Goal: Find specific page/section: Find specific page/section

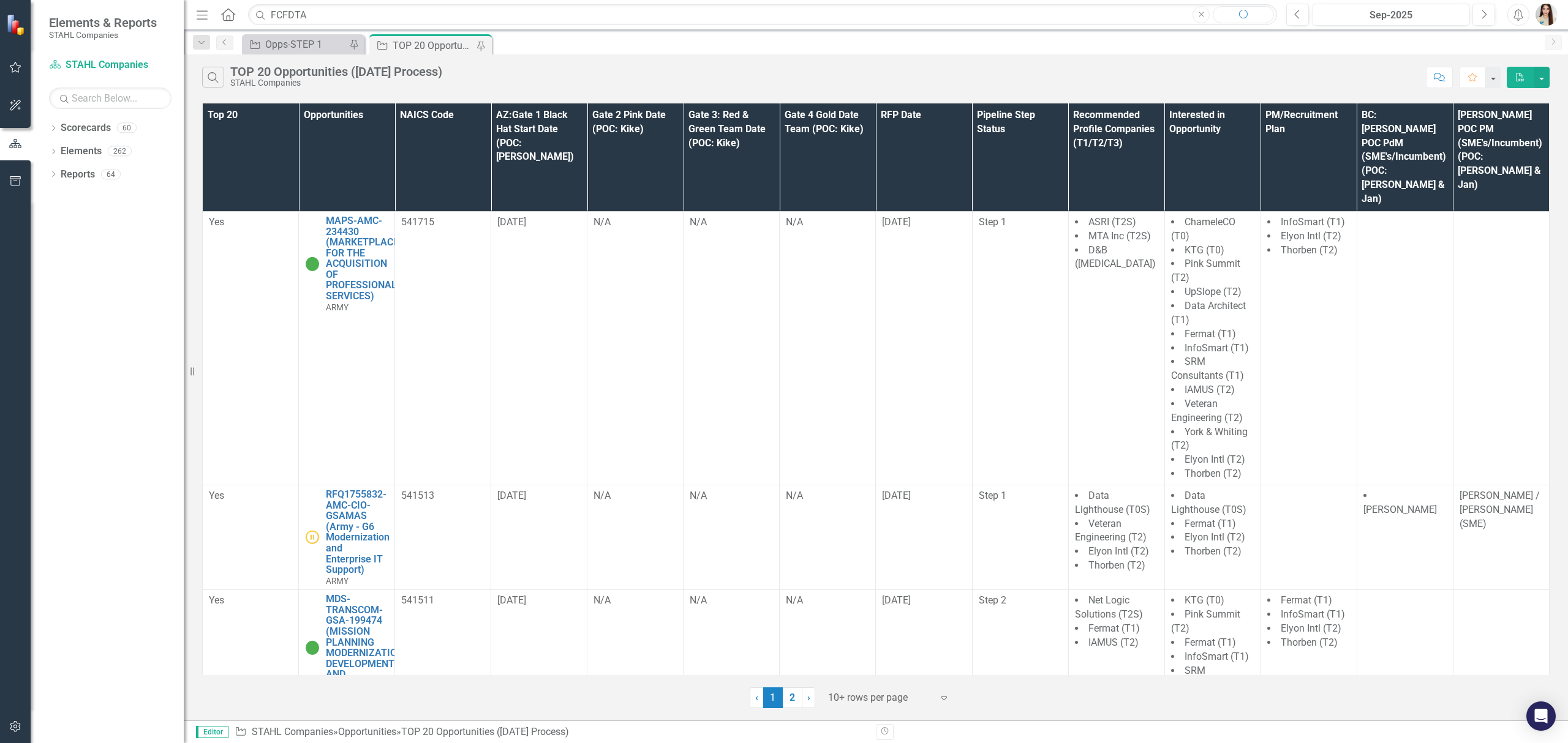
type input "FCFDTA"
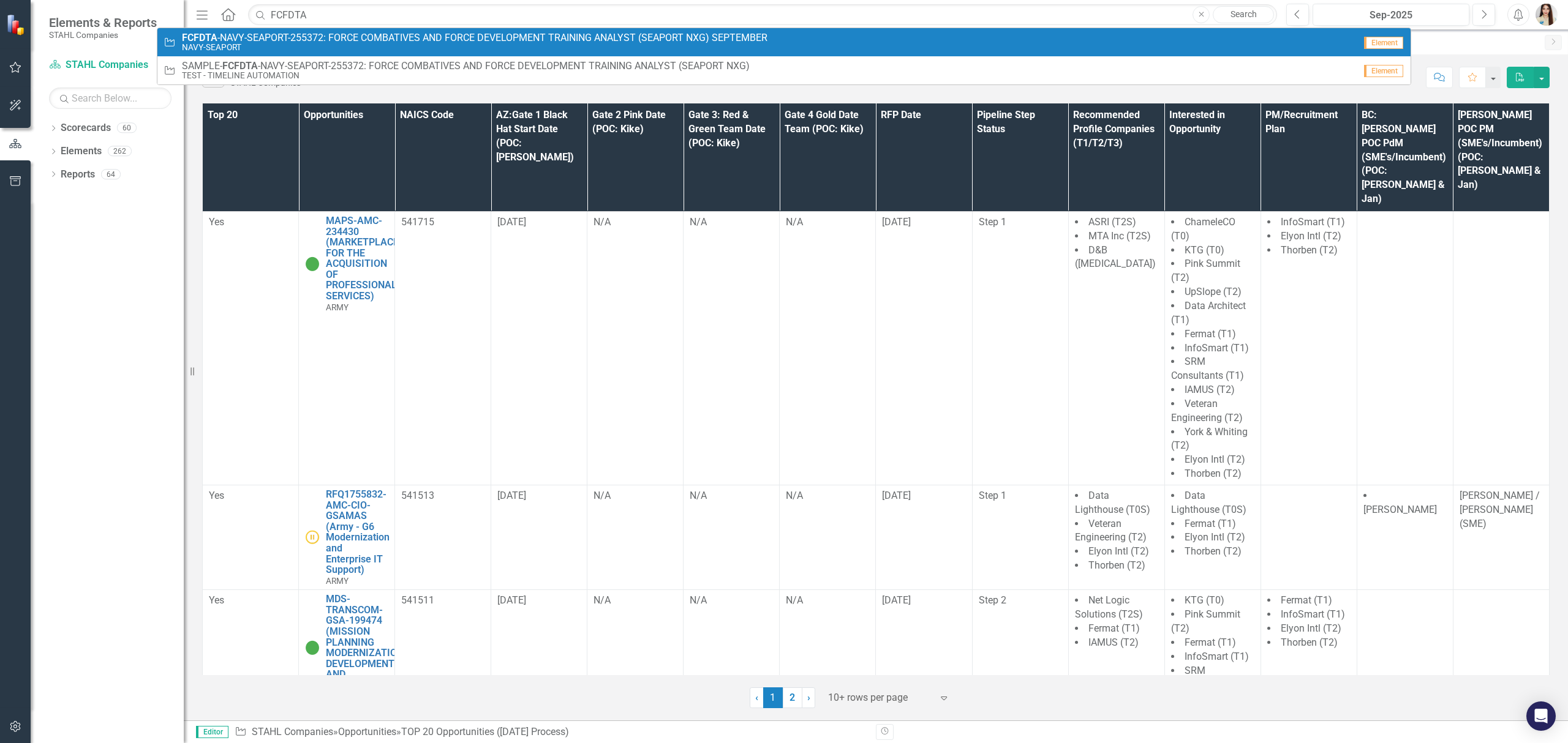
click at [294, 37] on span "FCFDTA -NAVY-SEAPORT-255372: FORCE COMBATIVES AND FORCE DEVELOPMENT TRAINING AN…" at bounding box center [474, 38] width 585 height 11
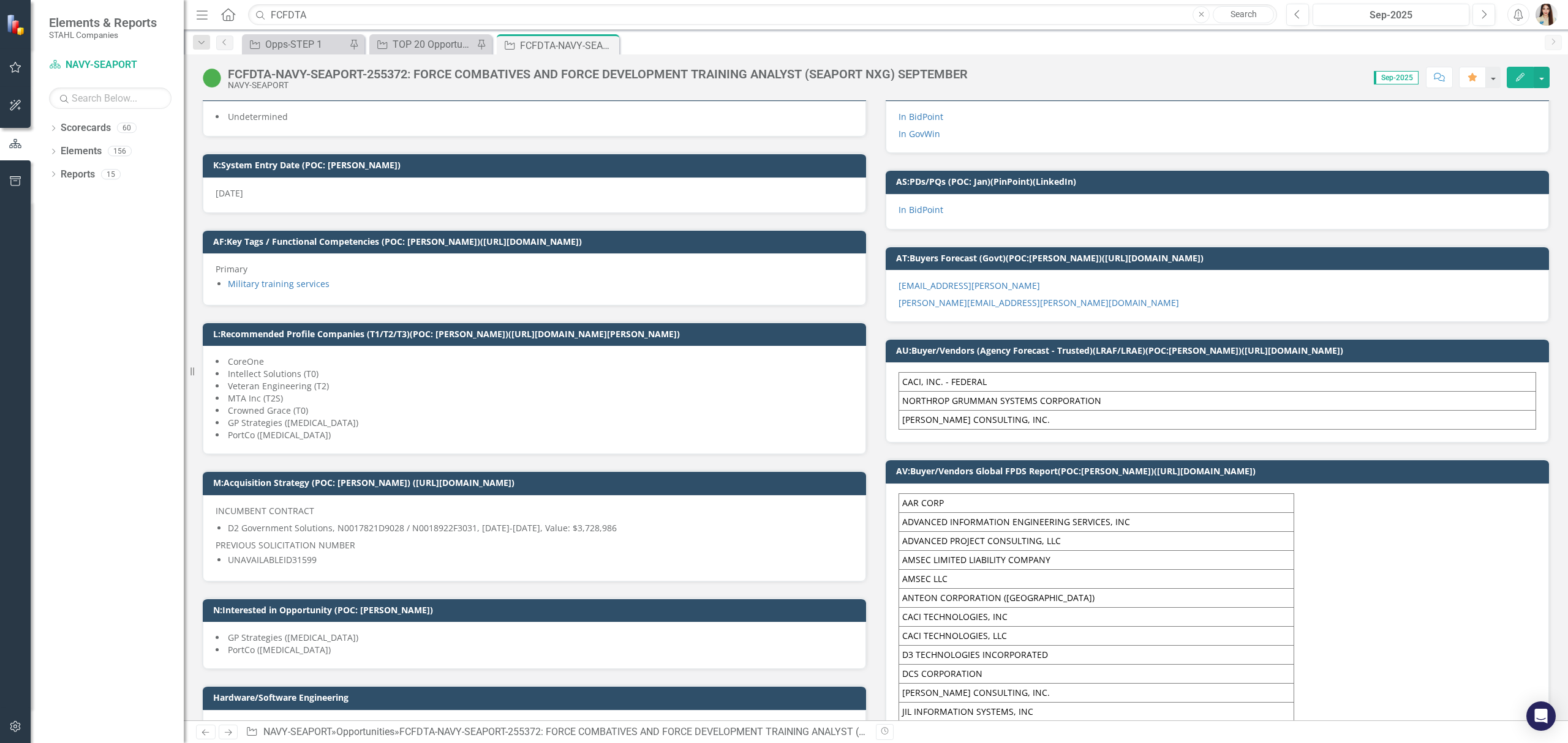
scroll to position [408, 0]
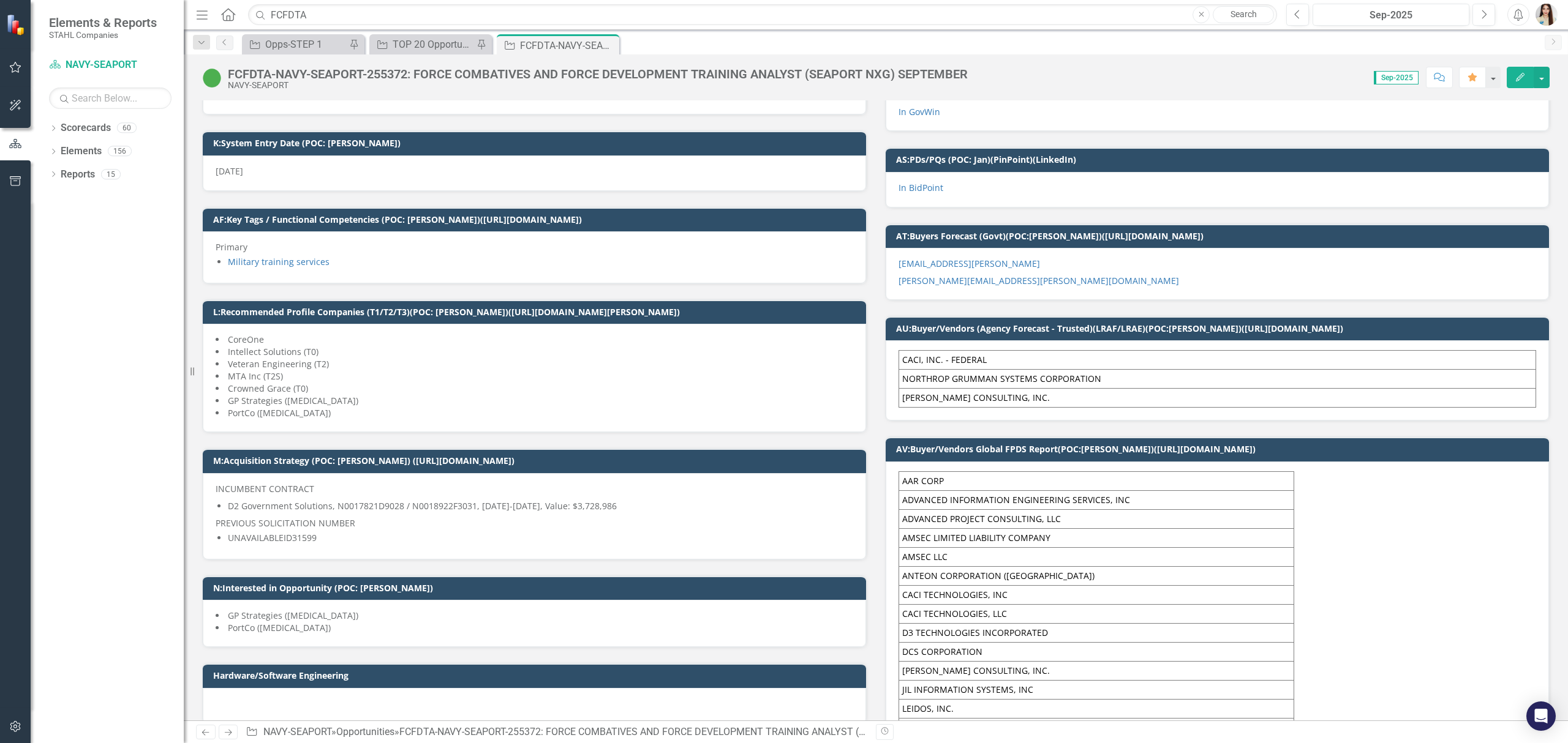
click at [1049, 47] on div "Opportunity Opps-STEP 1 Pin Opportunity TOP 20 Opportunities (within 120 Day Pr…" at bounding box center [888, 43] width 1299 height 19
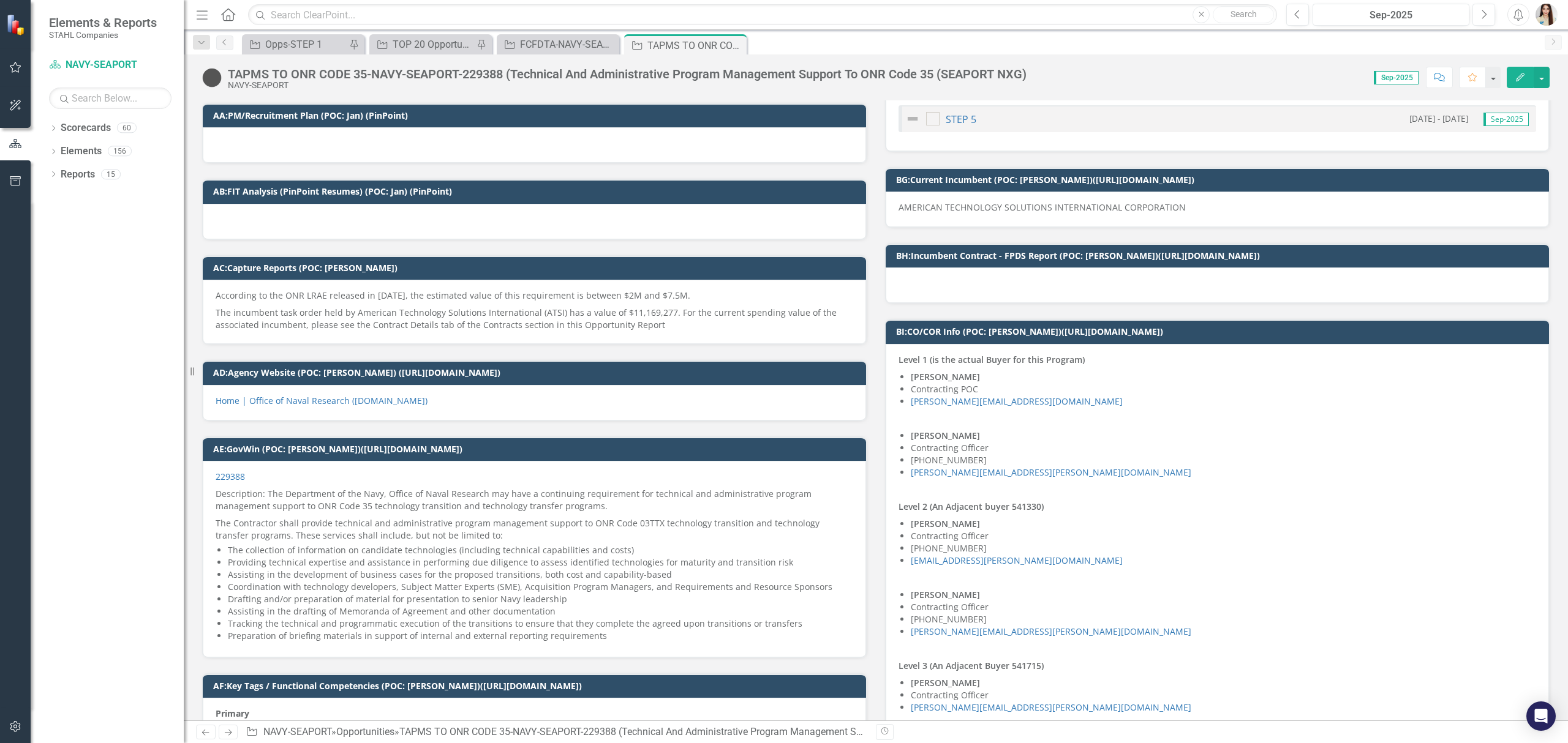
scroll to position [2203, 0]
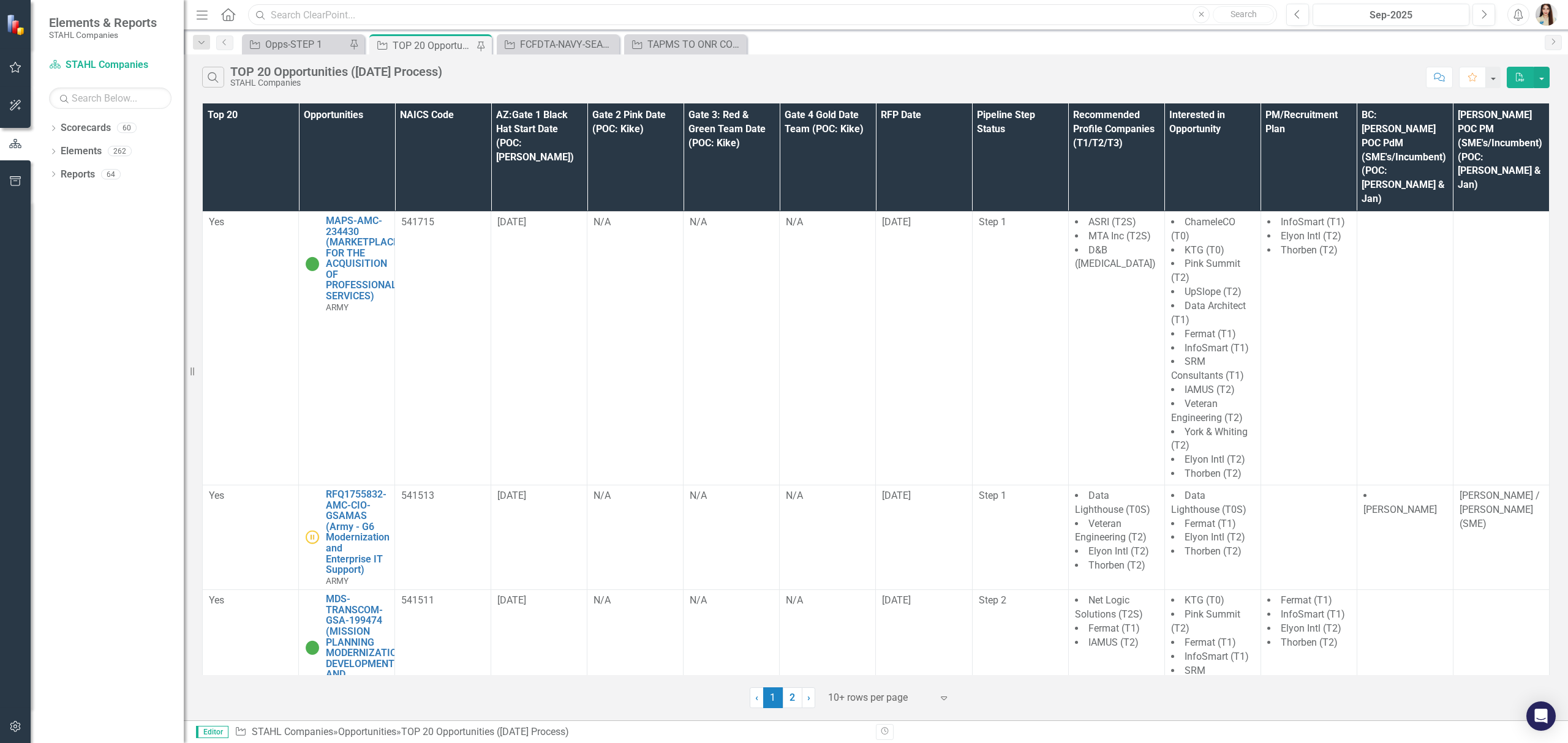
click at [545, 19] on input "text" at bounding box center [763, 15] width 1029 height 22
type input "FPMS"
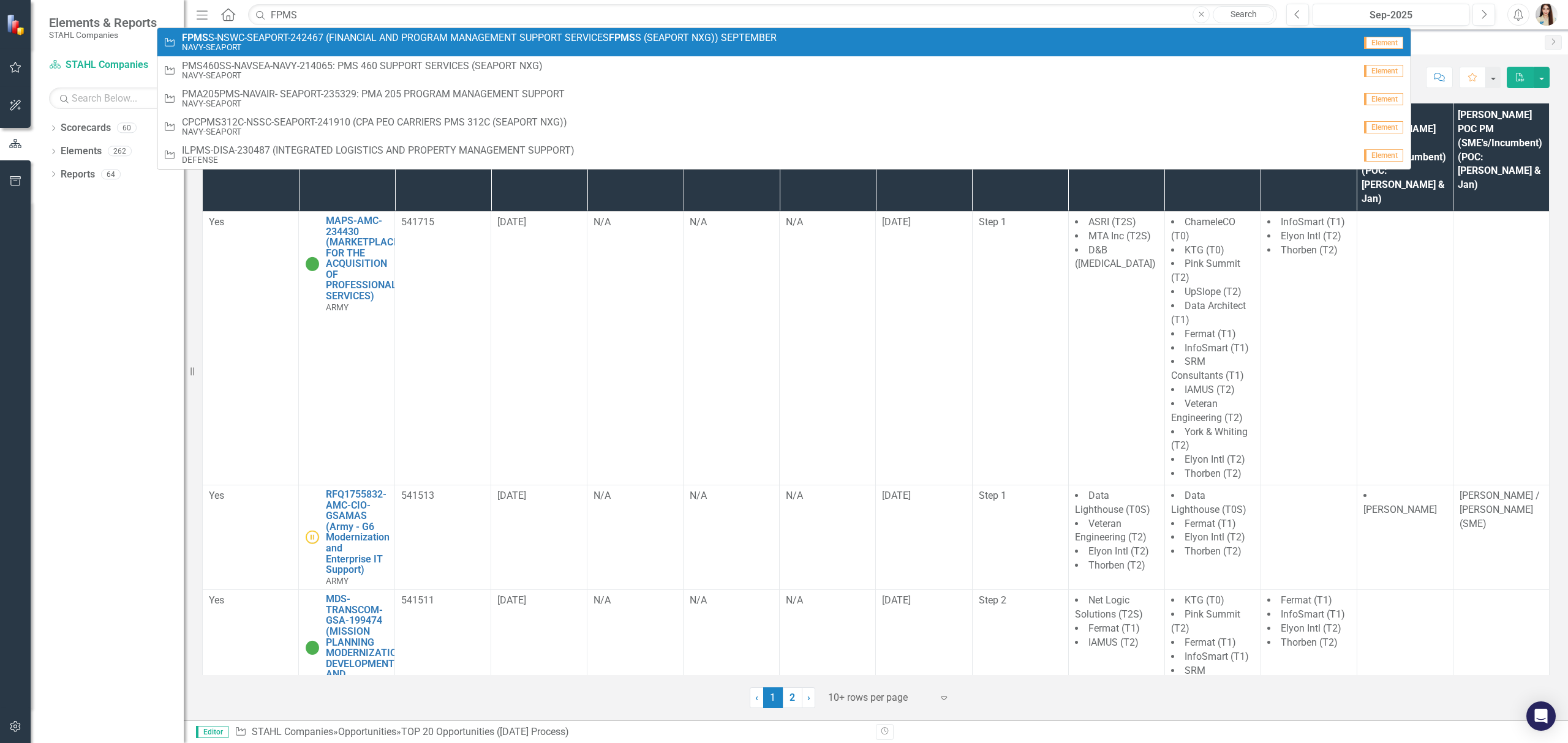
click at [417, 35] on span "FPMS S-NSWC-SEAPORT-242467 (FINANCIAL AND PROGRAM MANAGEMENT SUPPORT SERVICES F…" at bounding box center [478, 38] width 595 height 11
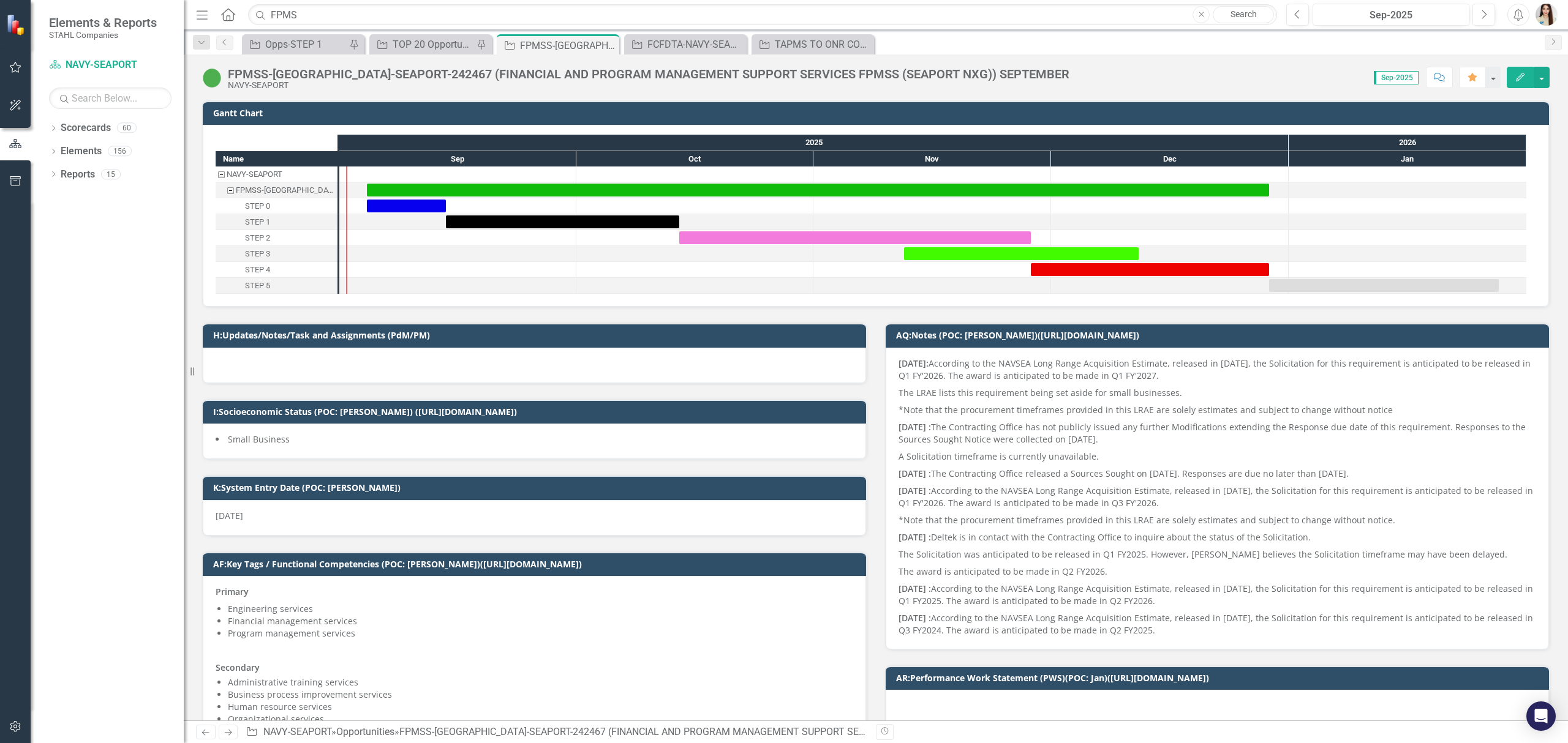
click at [652, 69] on div "FPMSS-[GEOGRAPHIC_DATA]-SEAPORT-242467 (FINANCIAL AND PROGRAM MANAGEMENT SUPPOR…" at bounding box center [648, 74] width 841 height 13
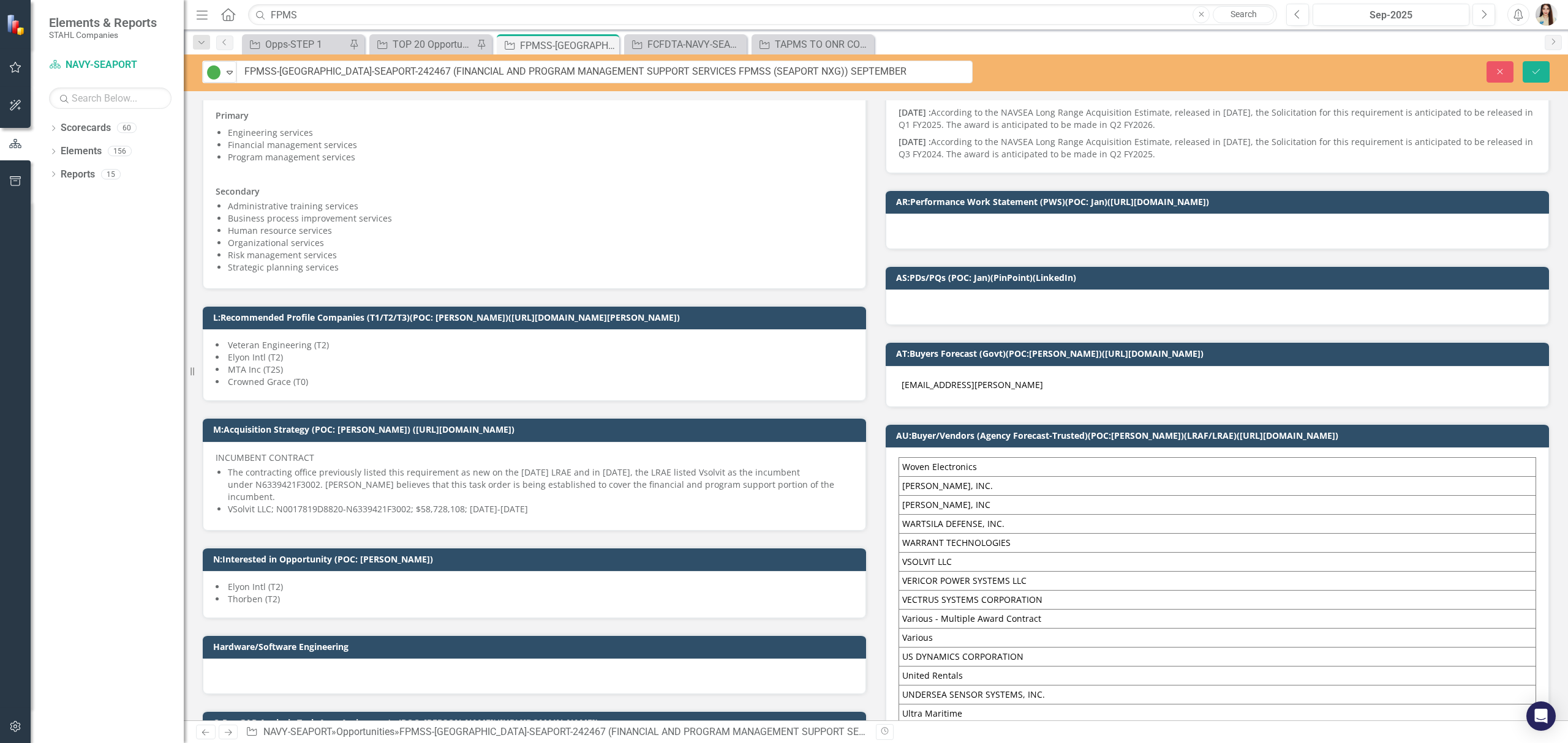
scroll to position [490, 0]
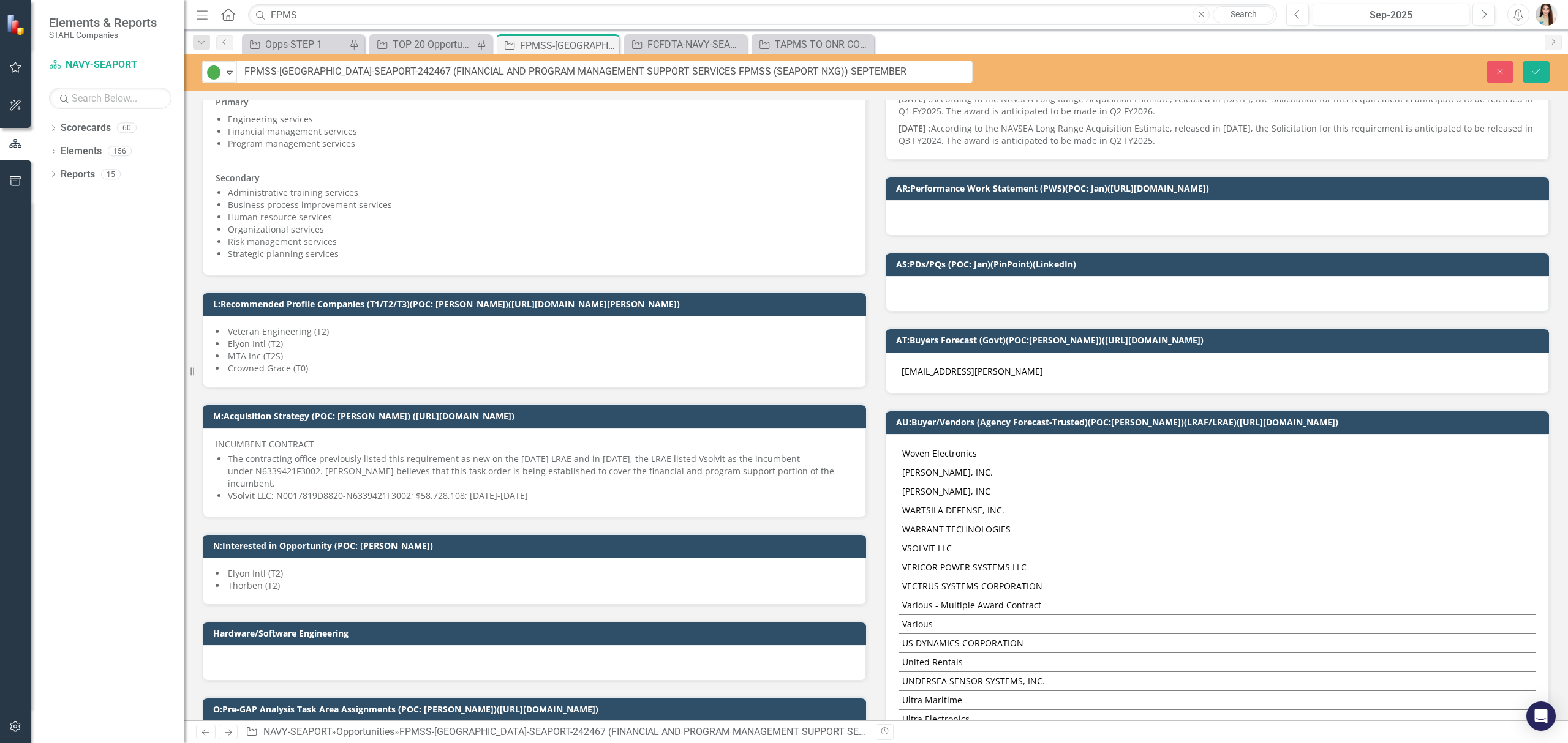
click at [968, 295] on div at bounding box center [1217, 293] width 663 height 35
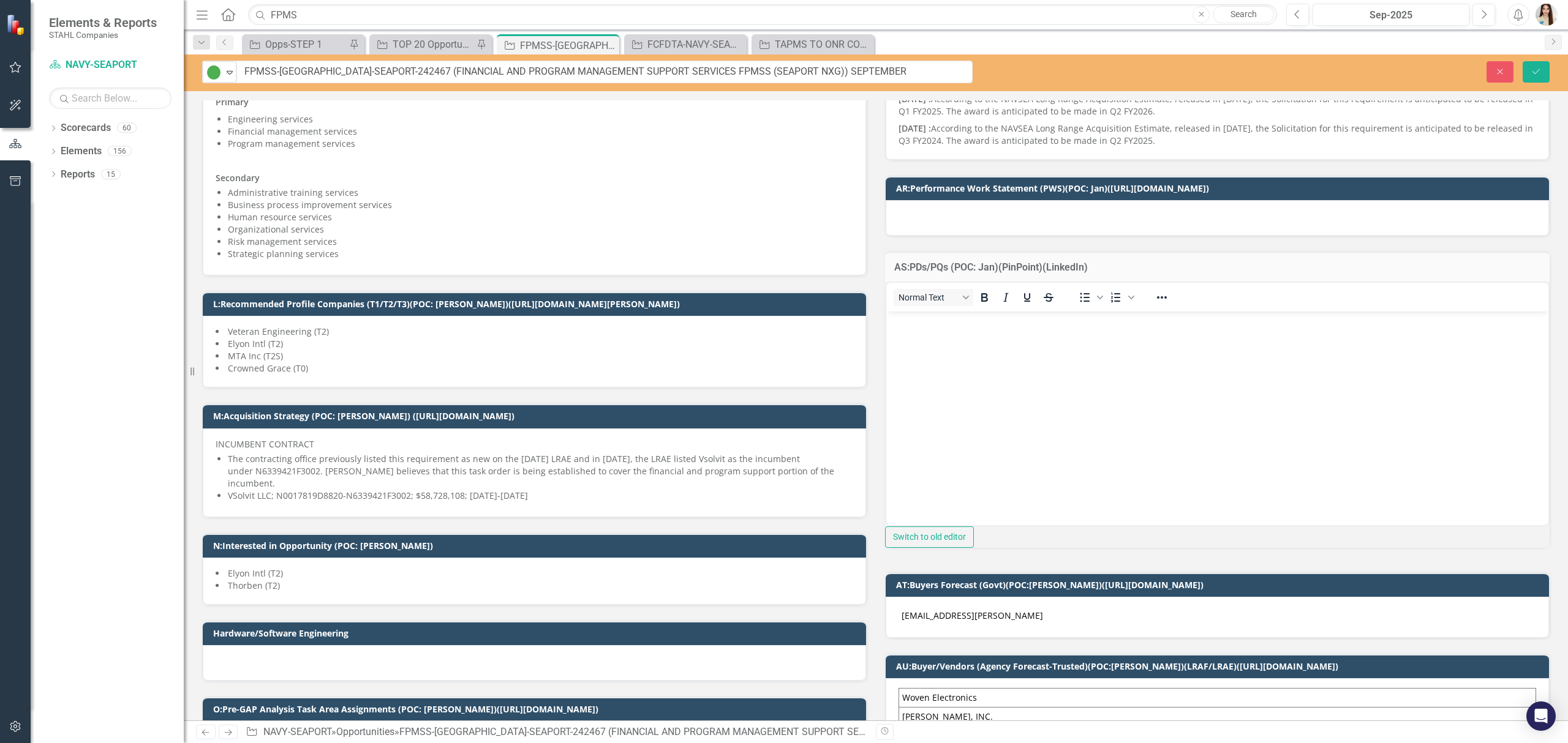
scroll to position [0, 0]
click at [980, 318] on p "Rich Text Area. Press ALT-0 for help." at bounding box center [1217, 322] width 656 height 15
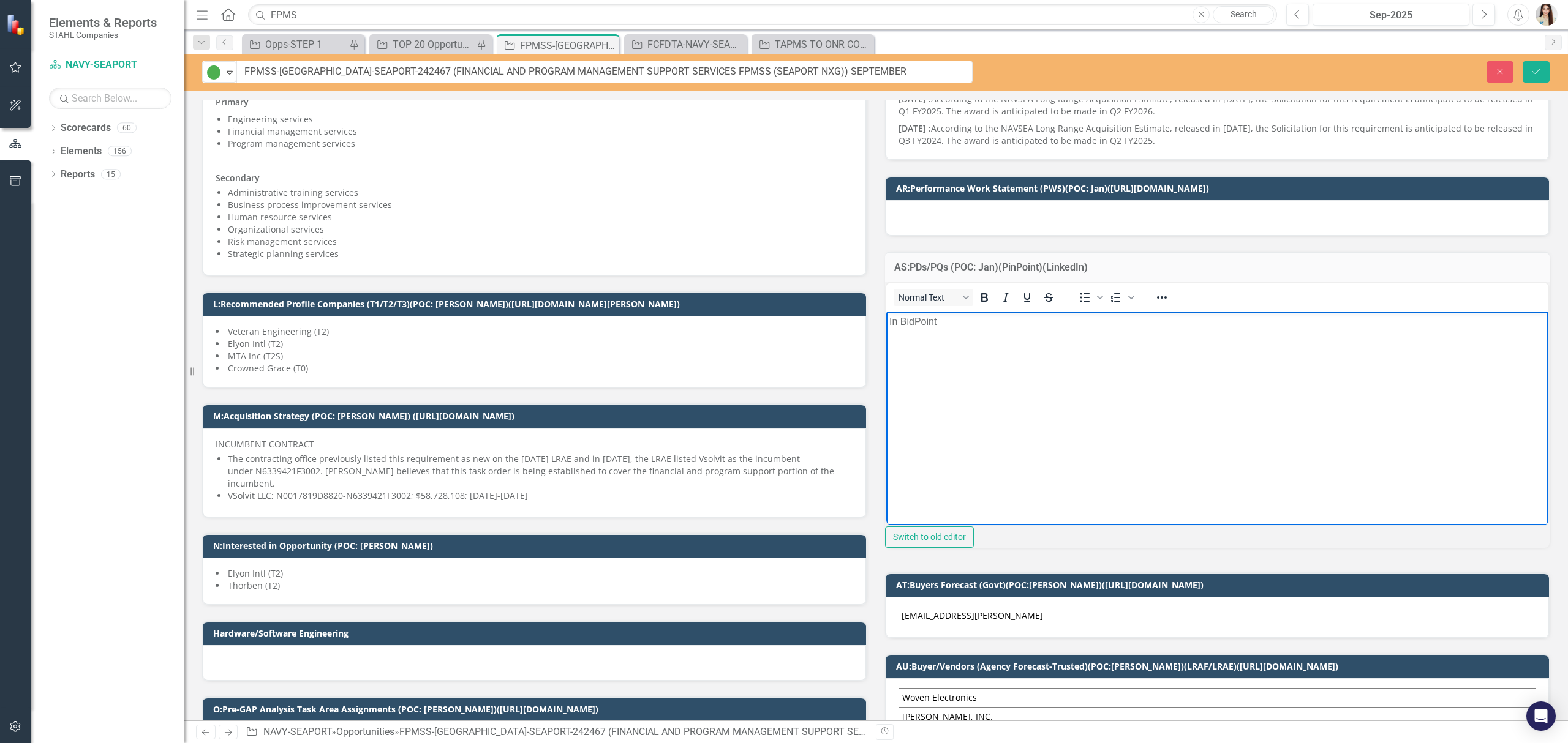
click at [927, 320] on p "In BidPoint" at bounding box center [1217, 322] width 656 height 15
click at [927, 320] on p "In BidPoint" at bounding box center [1217, 322] width 656 height 15
click at [1169, 305] on icon "Reveal or hide additional toolbar items" at bounding box center [1162, 298] width 15 height 15
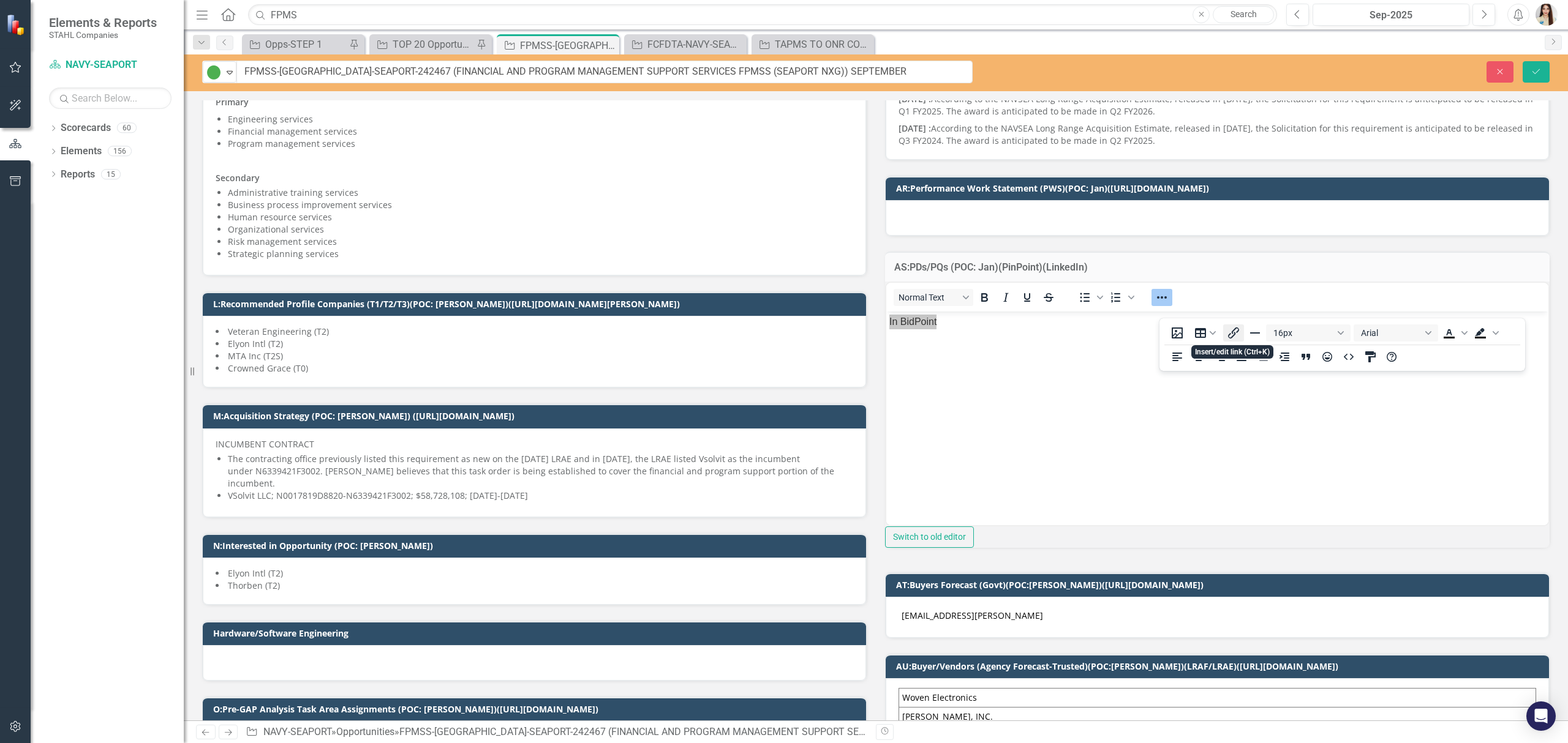
click at [1231, 332] on icon "Insert/edit link" at bounding box center [1233, 333] width 15 height 15
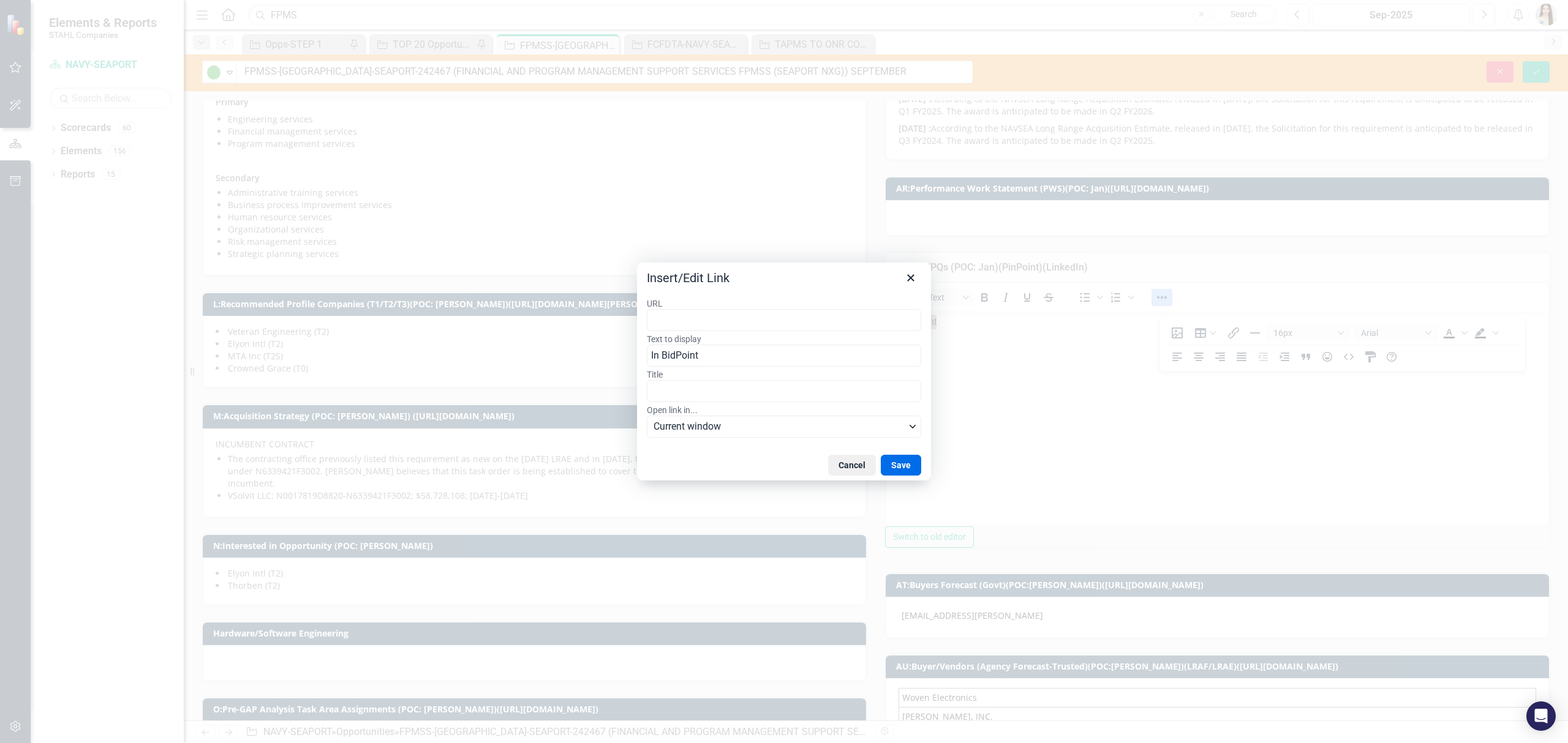
type input "[URL][DOMAIN_NAME][PERSON_NAME]"
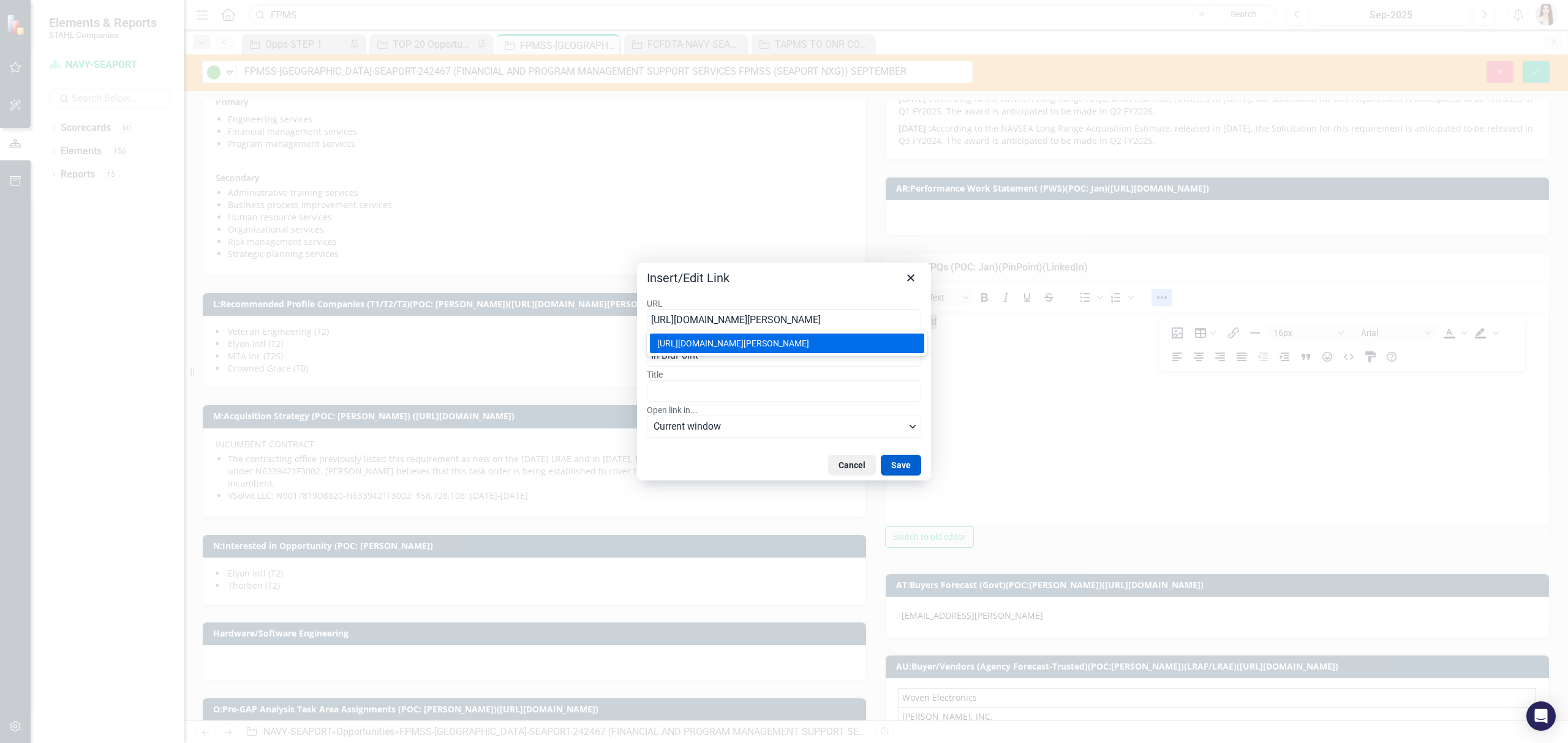
drag, startPoint x: 904, startPoint y: 470, endPoint x: 85, endPoint y: 106, distance: 896.2
click at [904, 470] on button "Save" at bounding box center [901, 465] width 40 height 21
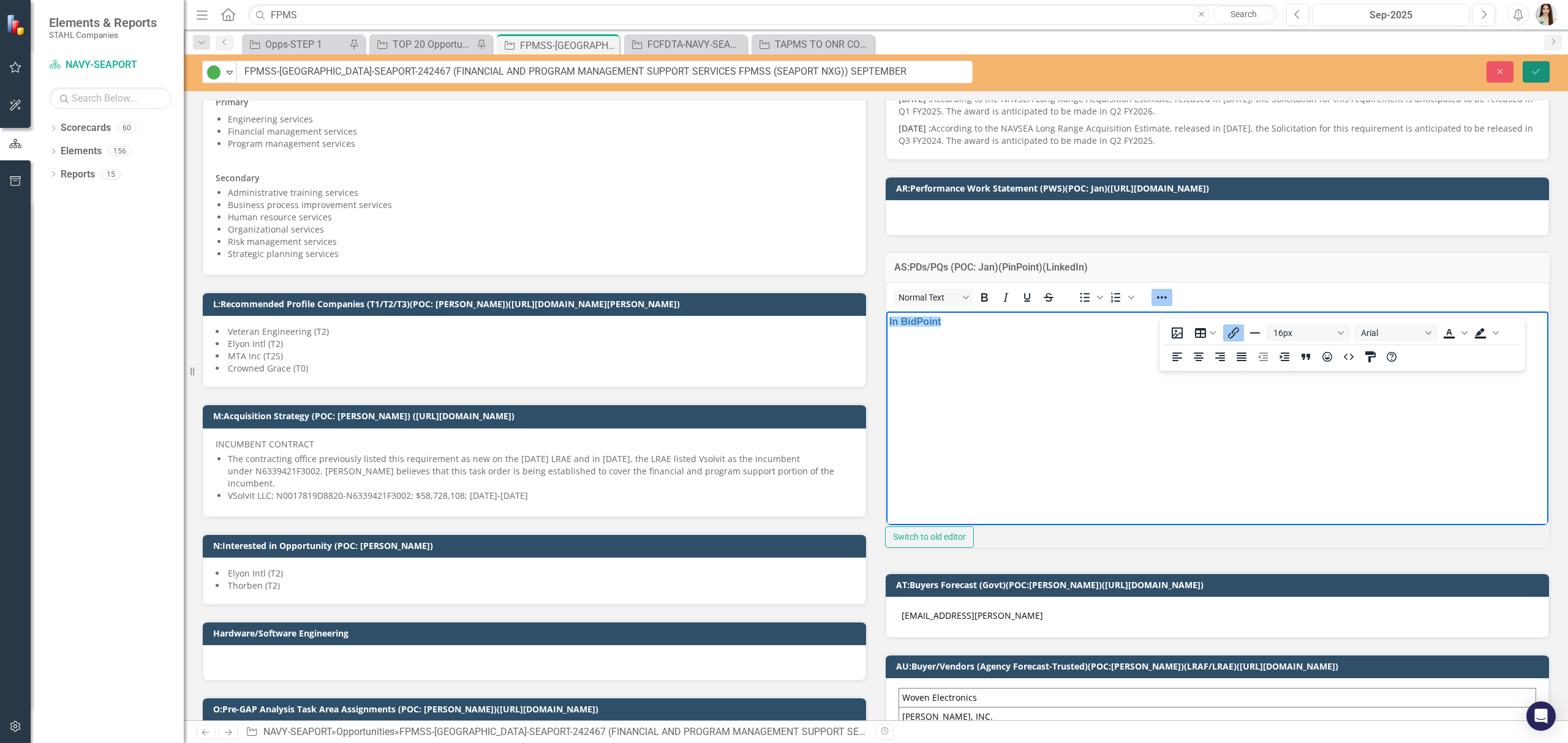
click at [1548, 62] on button "Save" at bounding box center [1535, 72] width 27 height 22
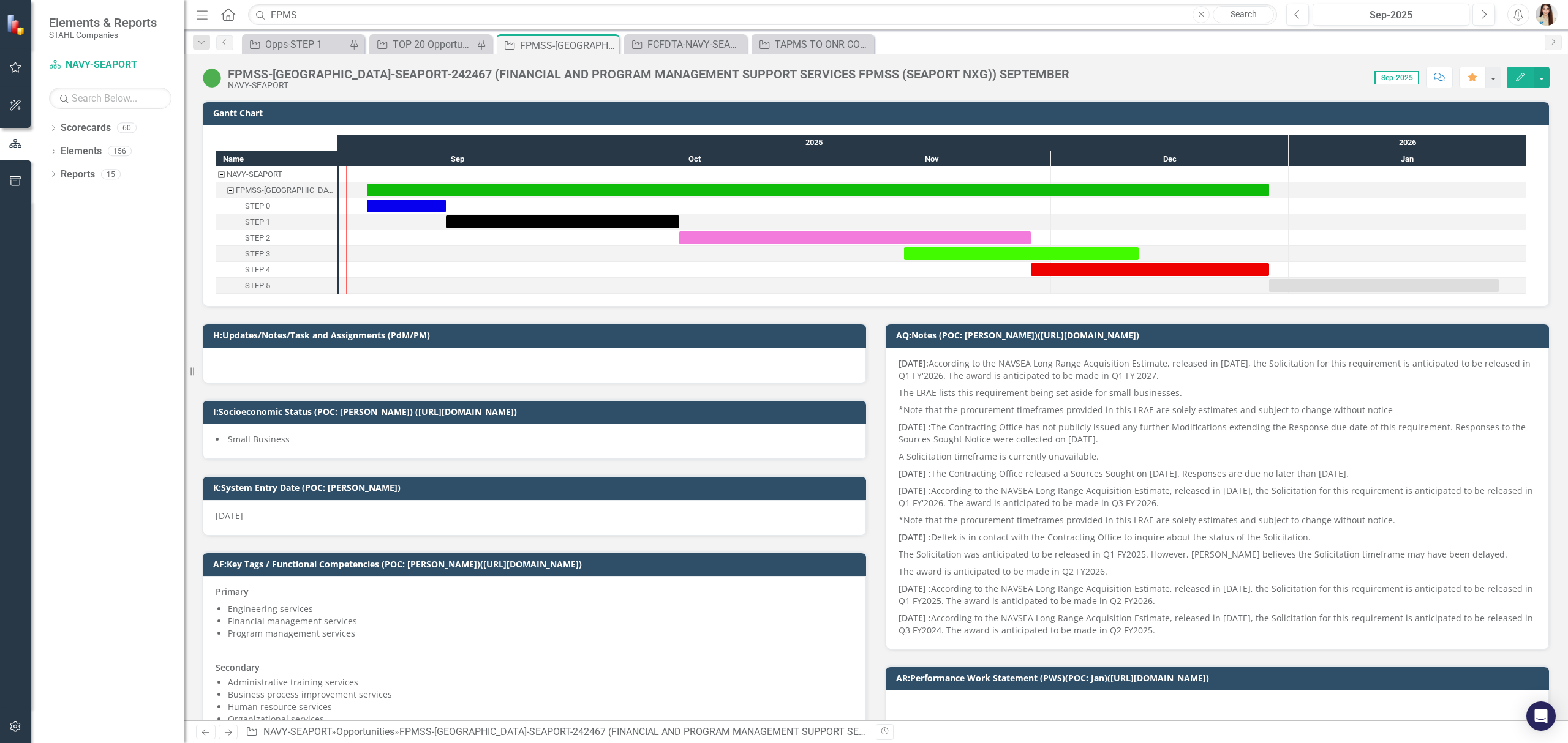
scroll to position [490, 0]
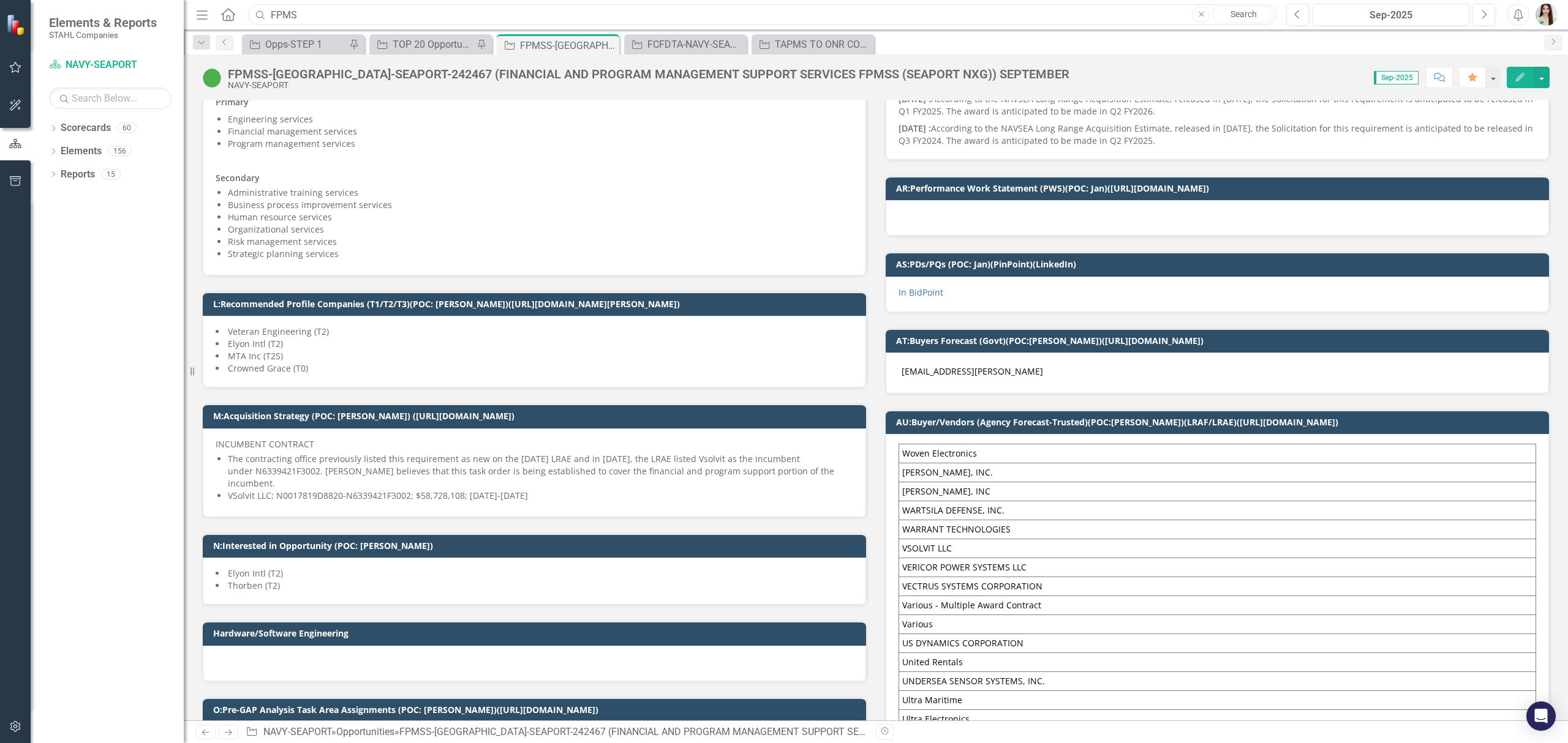
click at [662, 18] on input "FPMS" at bounding box center [763, 15] width 1029 height 22
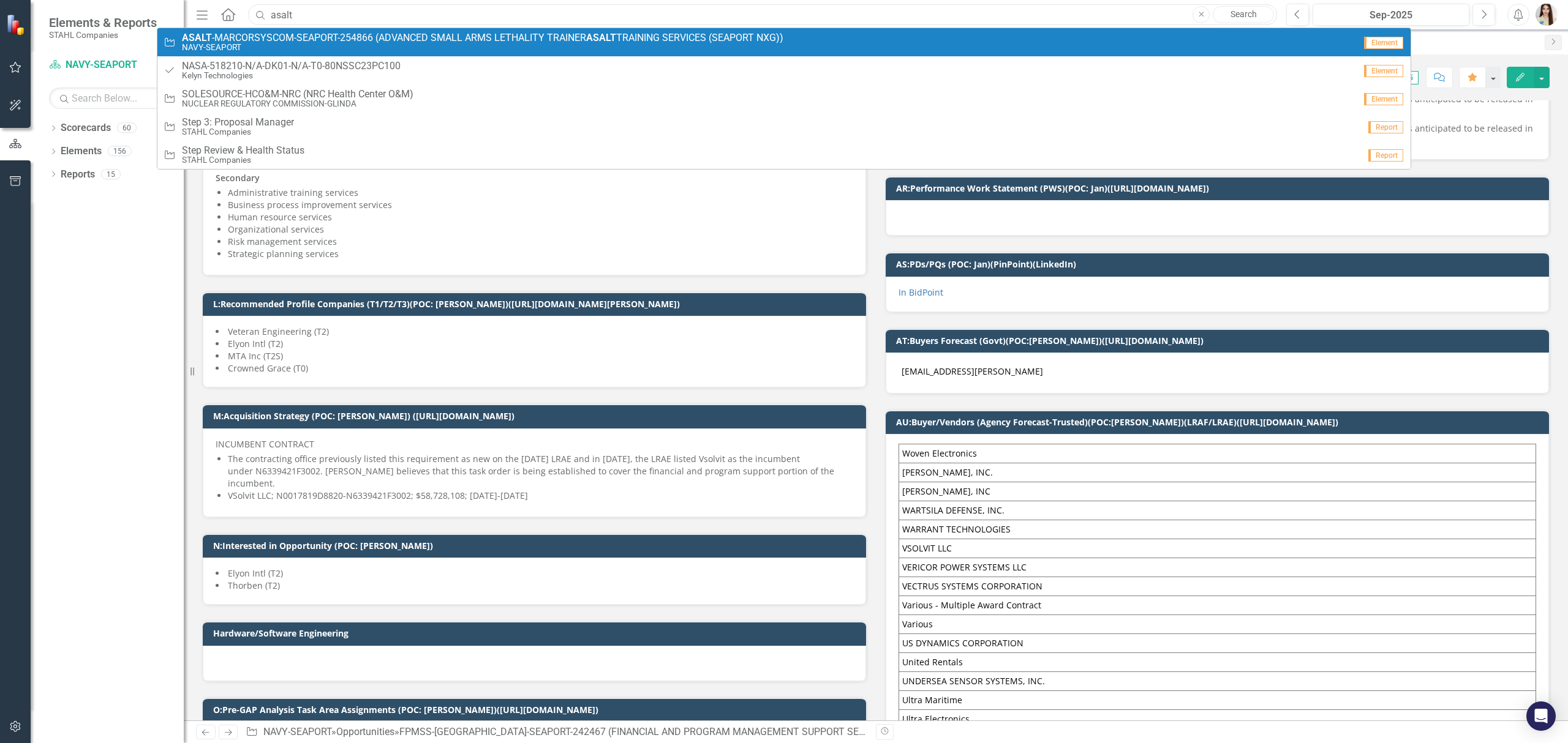
type input "asalt"
click at [432, 42] on span "ASALT -MARCORSYSCOM-SEAPORT-254866 (ADVANCED SMALL ARMS LETHALITY TRAINER ASALT…" at bounding box center [482, 38] width 601 height 11
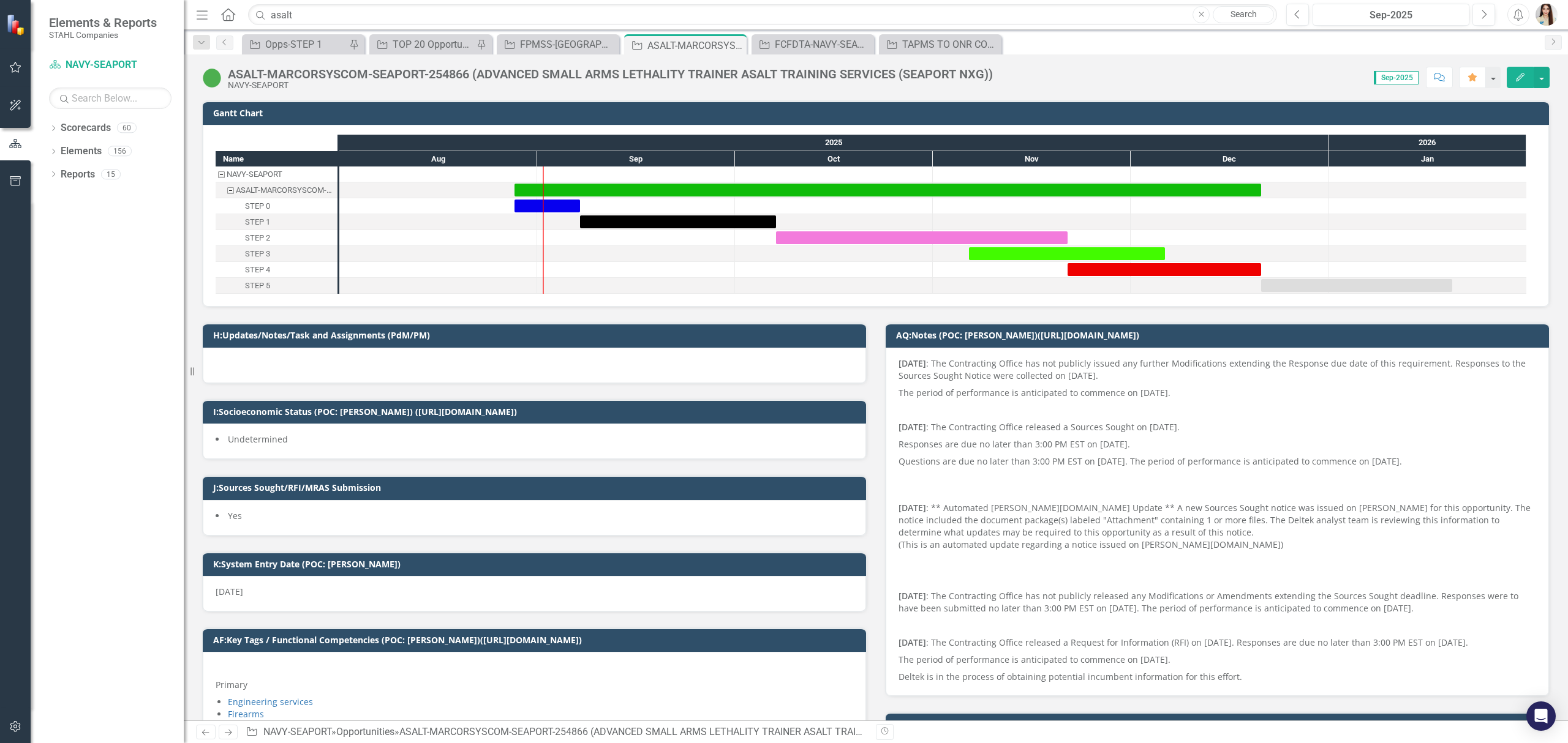
click at [433, 79] on div "ASALT-MARCORSYSCOM-SEAPORT-254866 (ADVANCED SMALL ARMS LETHALITY TRAINER ASALT …" at bounding box center [610, 74] width 765 height 13
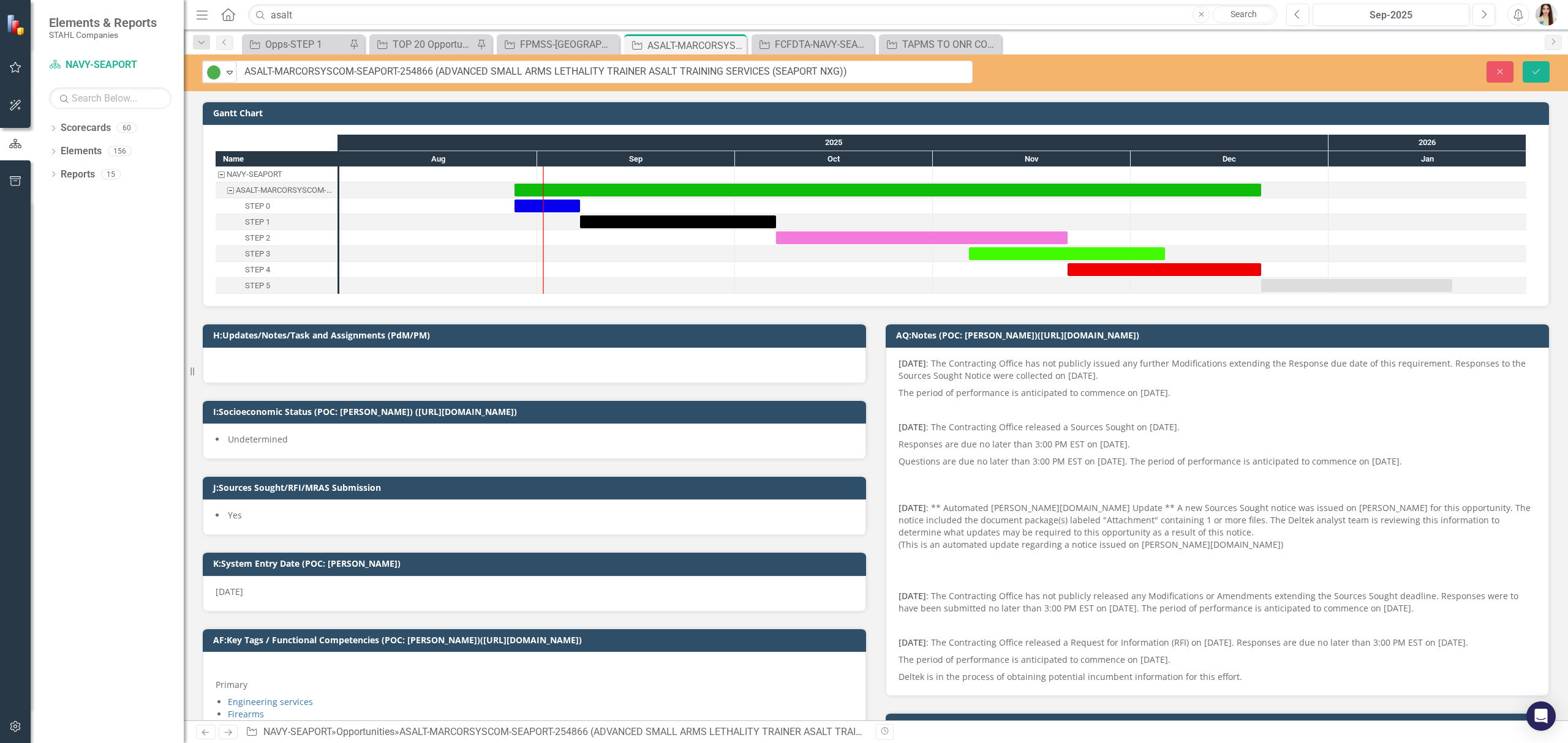
click at [825, 68] on input "ASALT-MARCORSYSCOM-SEAPORT-254866 (ADVANCED SMALL ARMS LETHALITY TRAINER ASALT …" at bounding box center [605, 71] width 736 height 23
drag, startPoint x: 728, startPoint y: 56, endPoint x: 436, endPoint y: 74, distance: 292.6
click at [436, 74] on input "ASALT-MARCORSYSCOM-SEAPORT-254866 (ADVANCED SMALL ARMS LETHALITY TRAINER ASALT …" at bounding box center [605, 71] width 736 height 23
drag, startPoint x: 1499, startPoint y: 76, endPoint x: 1410, endPoint y: 40, distance: 96.0
click at [1500, 74] on button "Close" at bounding box center [1499, 72] width 27 height 22
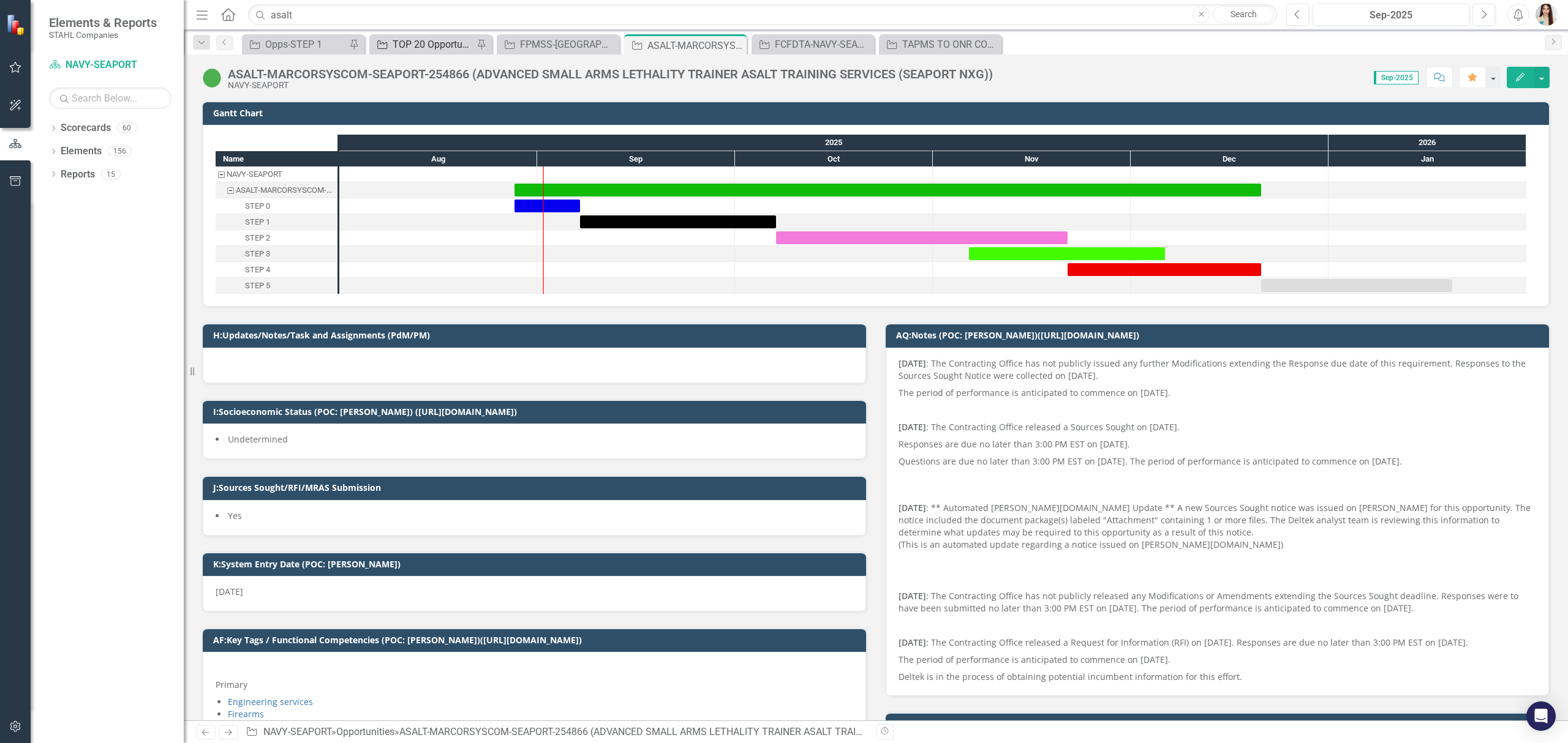
click at [404, 52] on div "TOP 20 Opportunities ([DATE] Process)" at bounding box center [432, 44] width 81 height 15
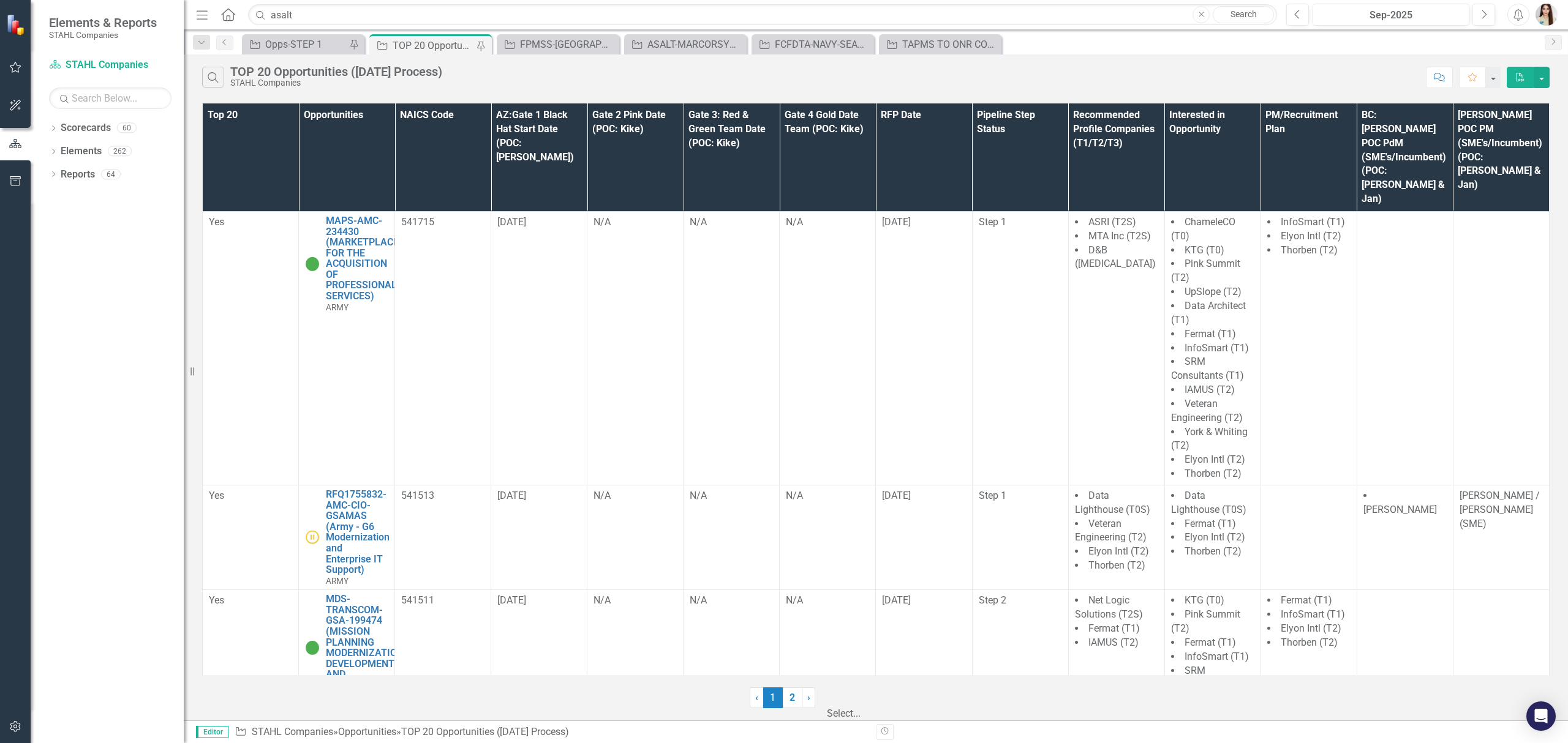
click at [891, 700] on div at bounding box center [889, 698] width 122 height 17
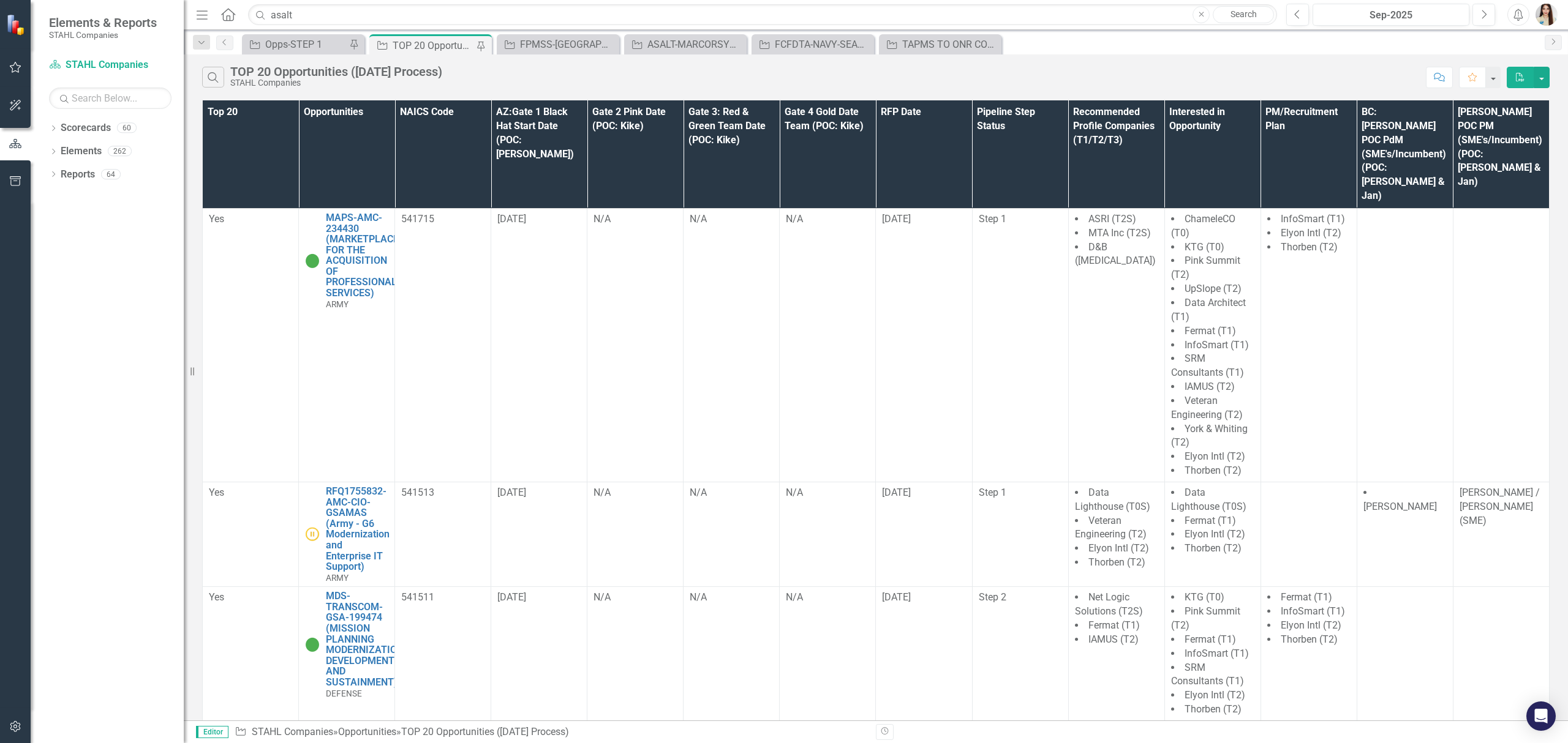
click at [576, 145] on th "AZ:Gate 1 Black Hat Start Date (POC: [PERSON_NAME])" at bounding box center [539, 154] width 96 height 108
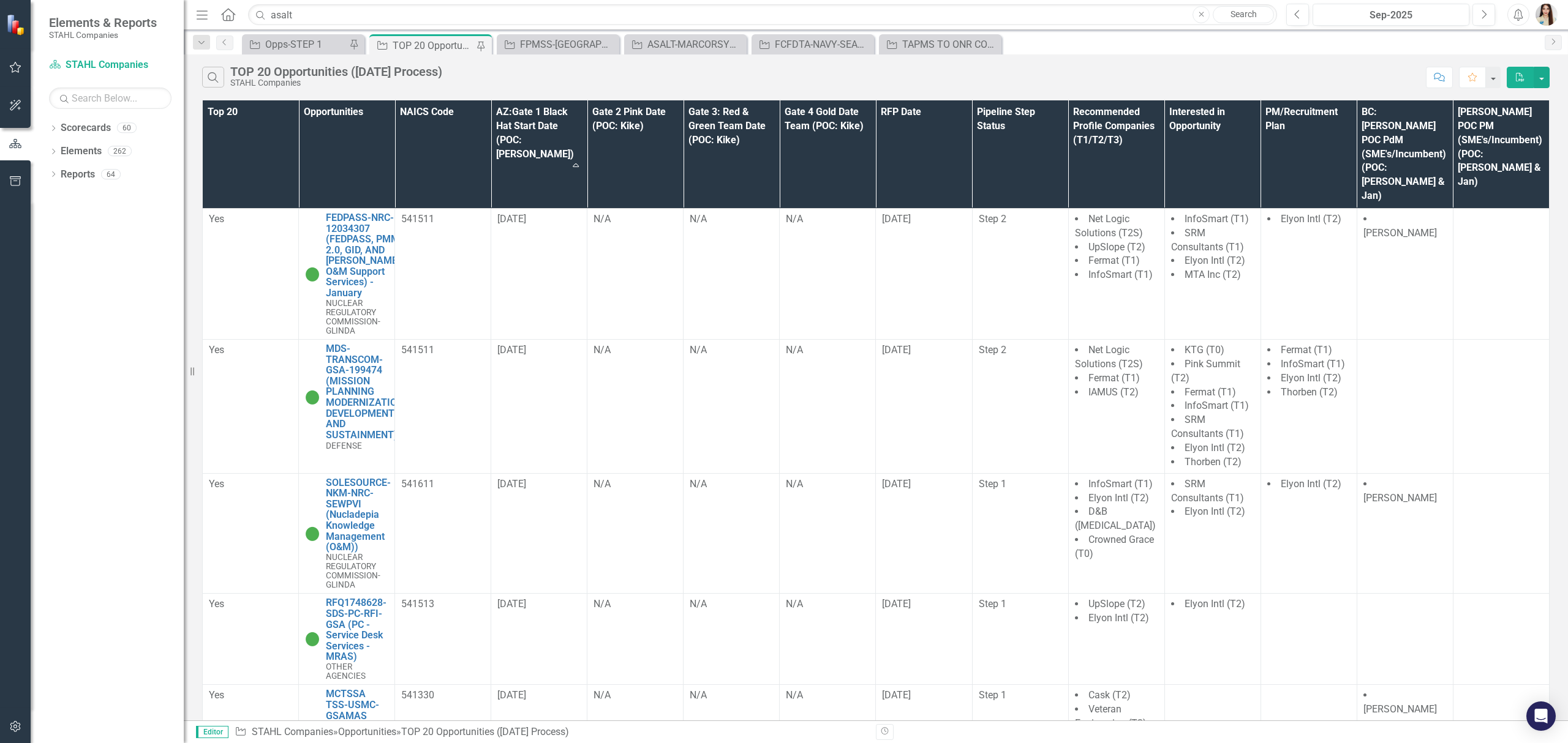
scroll to position [1876, 0]
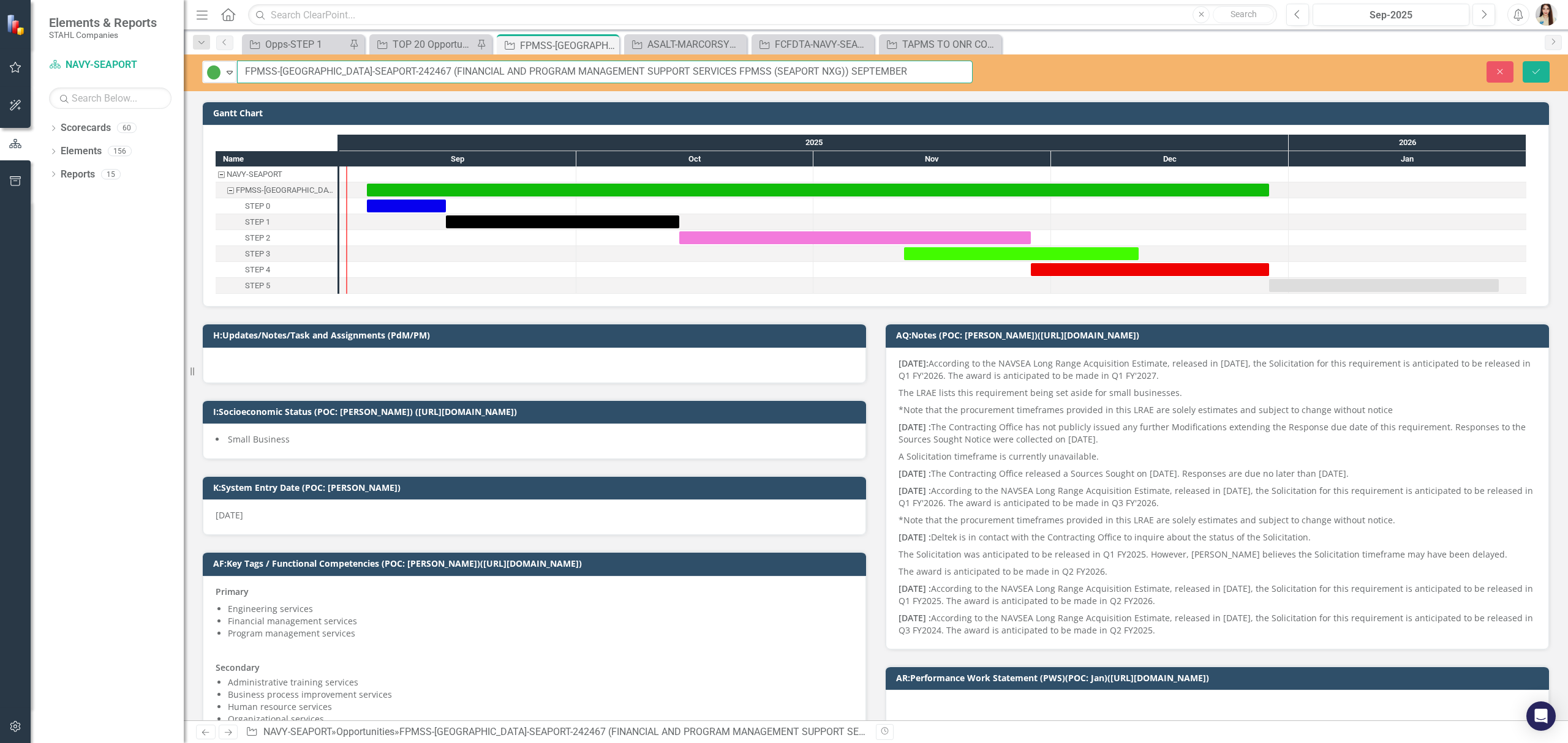
drag, startPoint x: 393, startPoint y: 71, endPoint x: 781, endPoint y: 69, distance: 388.0
click at [781, 69] on input "FPMSS-[GEOGRAPHIC_DATA]-SEAPORT-242467 (FINANCIAL AND PROGRAM MANAGEMENT SUPPOR…" at bounding box center [604, 71] width 735 height 23
click at [740, 19] on input "text" at bounding box center [763, 15] width 1029 height 22
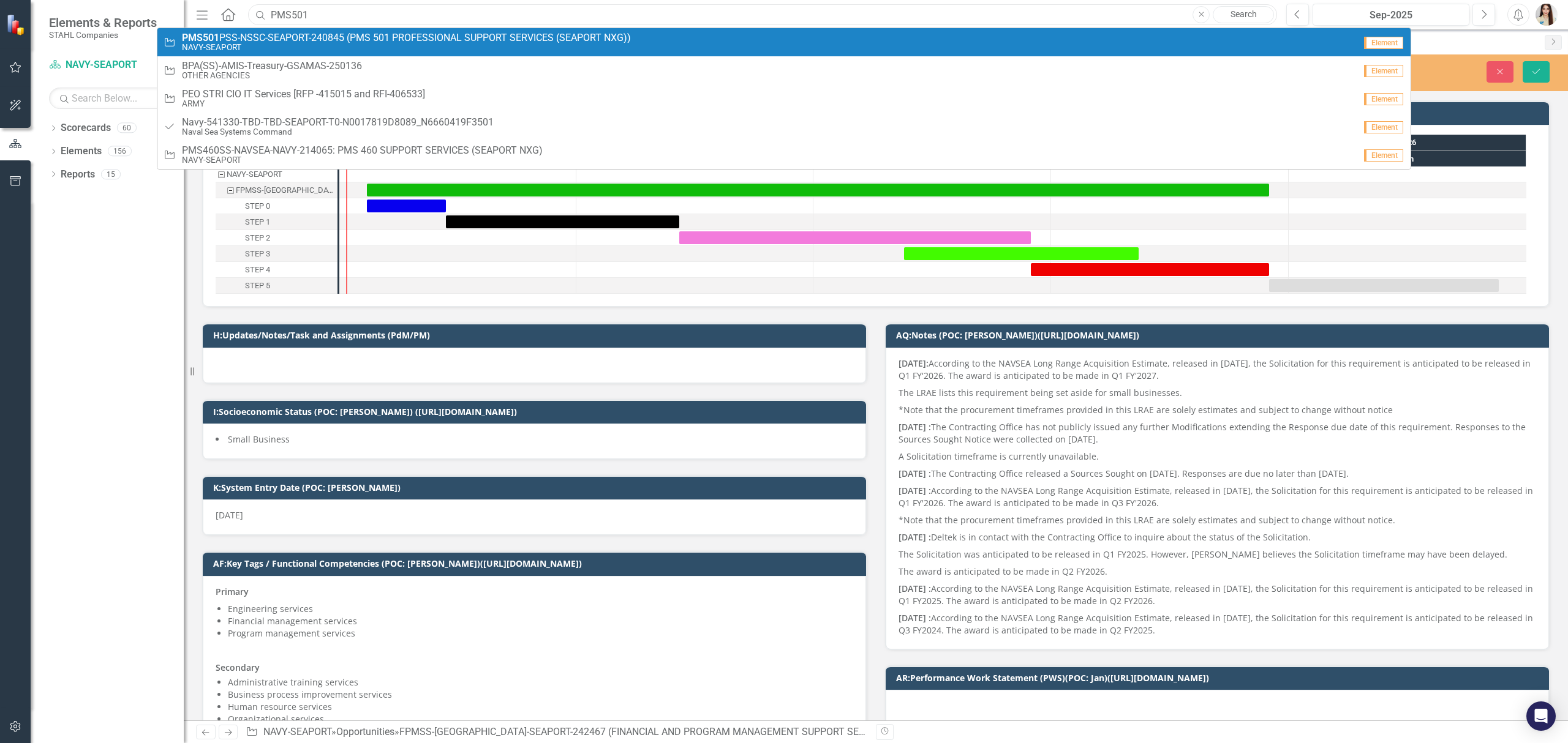
type input "PMS501"
click at [280, 47] on small "NAVY-SEAPORT" at bounding box center [406, 47] width 449 height 9
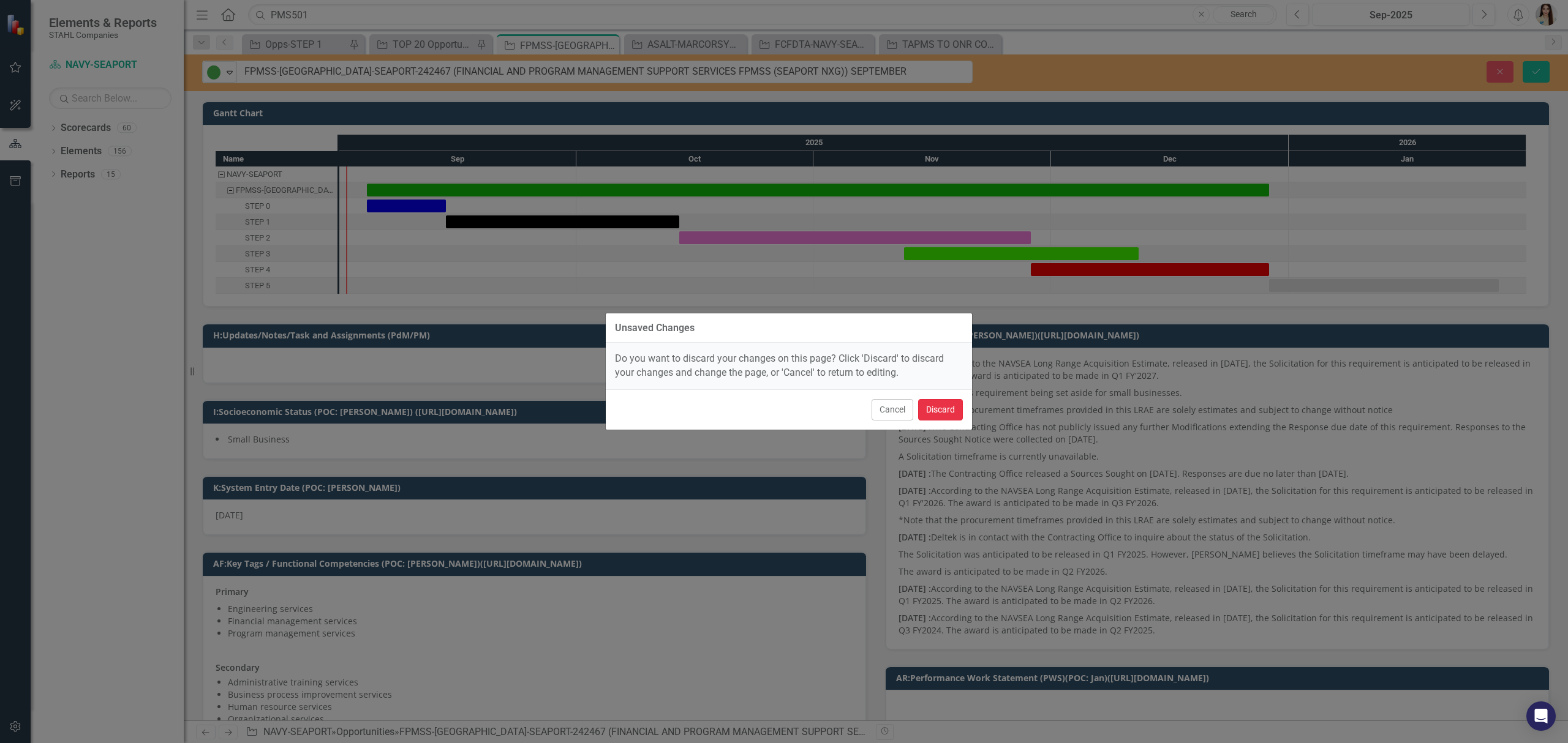
click at [930, 417] on button "Discard" at bounding box center [940, 410] width 44 height 22
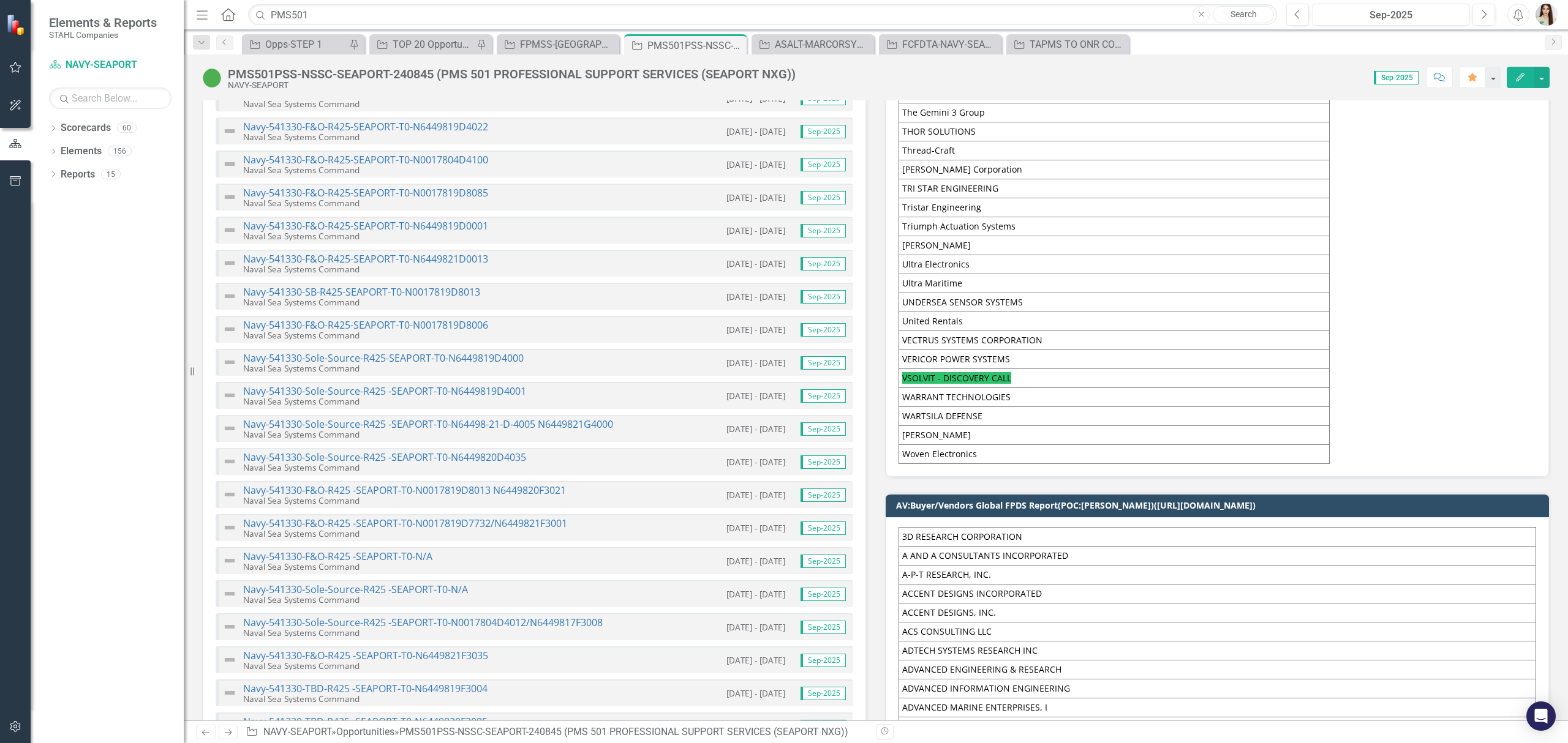
scroll to position [5957, 0]
